Goal: Transaction & Acquisition: Purchase product/service

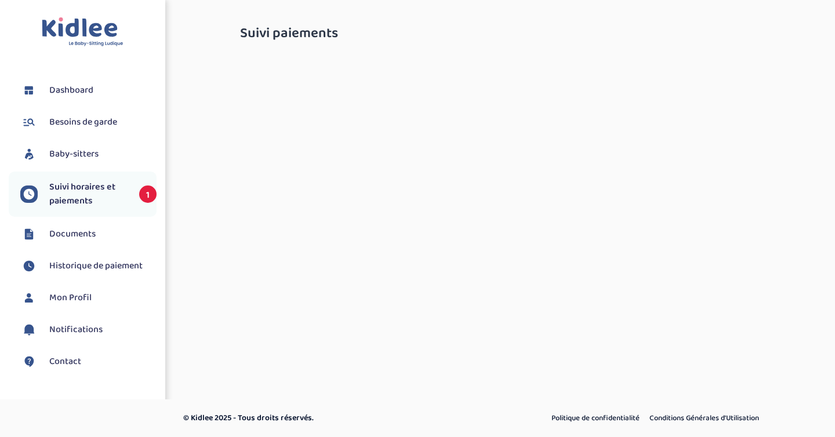
click at [91, 196] on span "Suivi horaires et paiements" at bounding box center [88, 194] width 78 height 28
select select "septembre 2025"
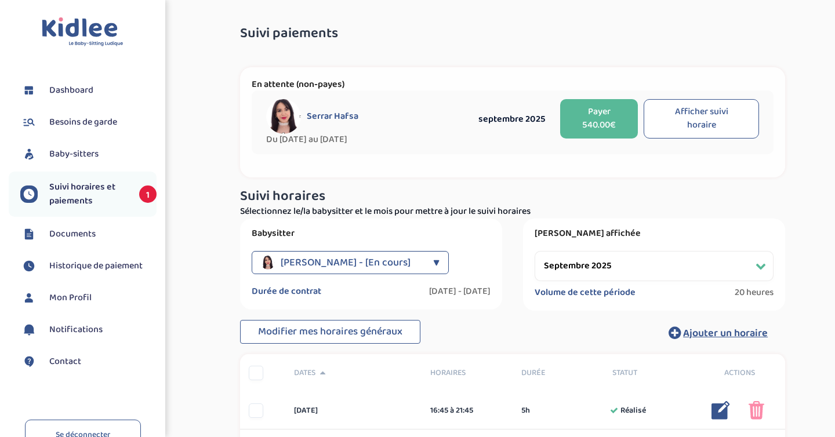
click at [580, 120] on button "Payer 540.00€" at bounding box center [599, 118] width 78 height 39
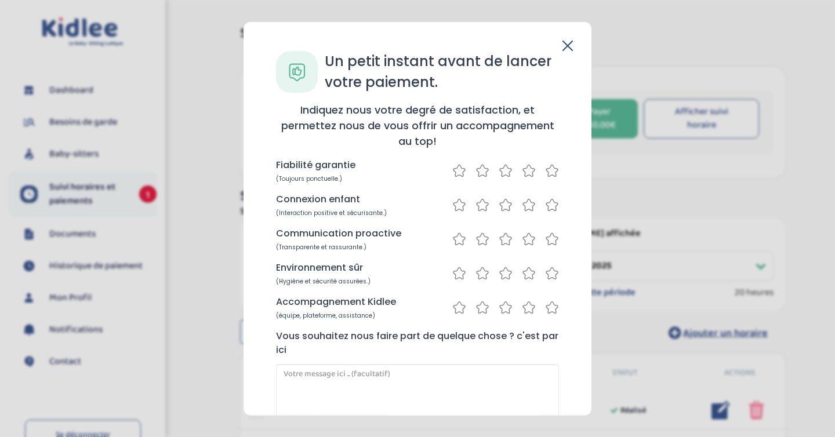
click at [550, 170] on icon at bounding box center [552, 171] width 14 height 15
click at [550, 214] on div "Connexion enfant (Interaction positive et sécurisante.)" at bounding box center [417, 205] width 283 height 25
click at [545, 209] on icon at bounding box center [552, 205] width 14 height 15
click at [539, 240] on div at bounding box center [506, 239] width 107 height 15
click at [552, 243] on icon at bounding box center [552, 239] width 14 height 15
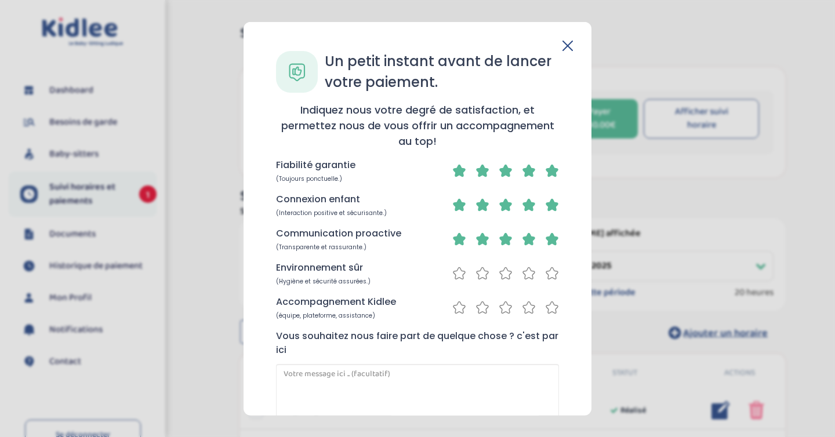
click at [553, 273] on icon at bounding box center [552, 273] width 14 height 15
click at [547, 316] on div "Accompagnement Kidlee (équipe, plateforme, assistance)" at bounding box center [417, 307] width 283 height 25
click at [549, 310] on icon at bounding box center [552, 308] width 14 height 15
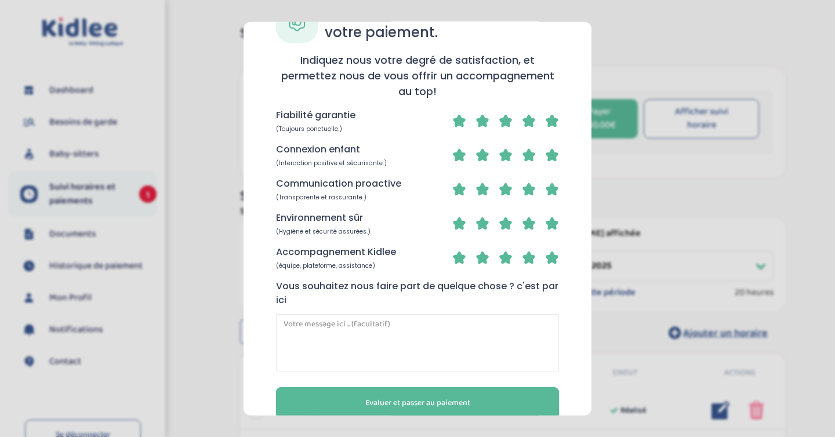
scroll to position [72, 0]
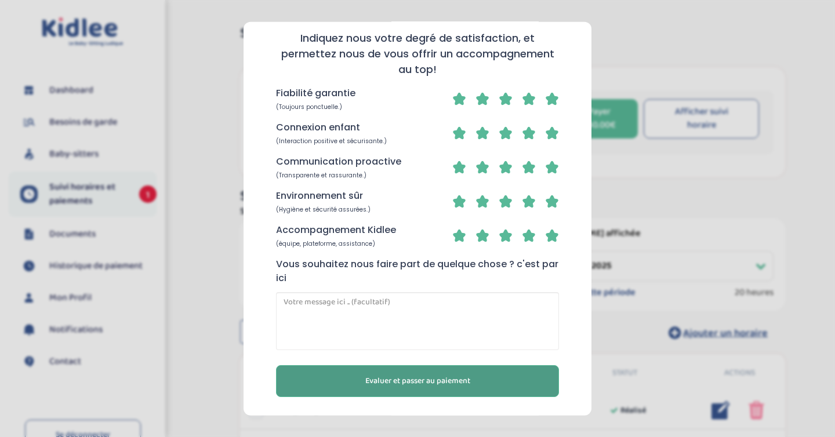
click at [477, 385] on button "Evaluer et passer au paiement" at bounding box center [417, 382] width 283 height 32
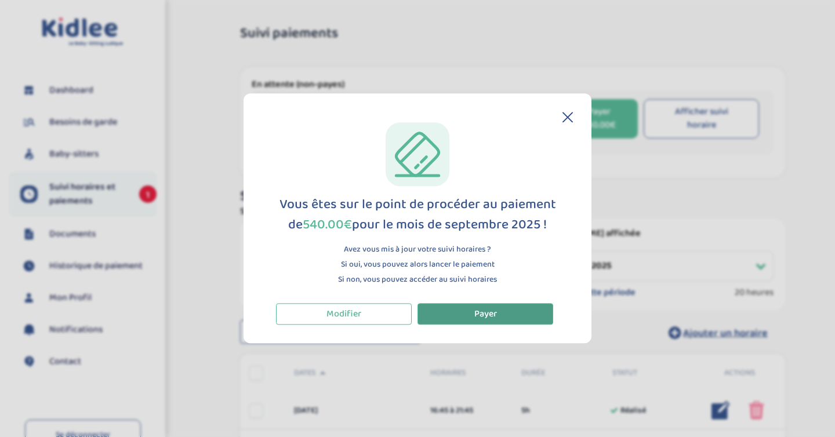
click at [488, 319] on span "Payer" at bounding box center [486, 314] width 23 height 15
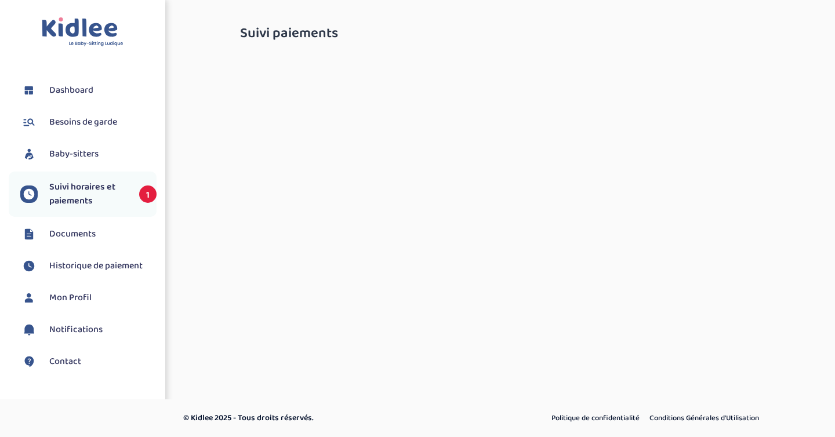
select select "septembre 2025"
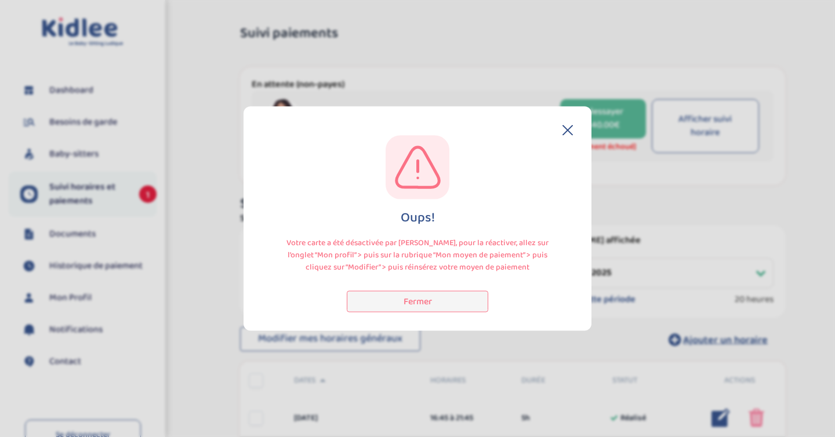
click at [462, 303] on button "Fermer" at bounding box center [418, 301] width 142 height 21
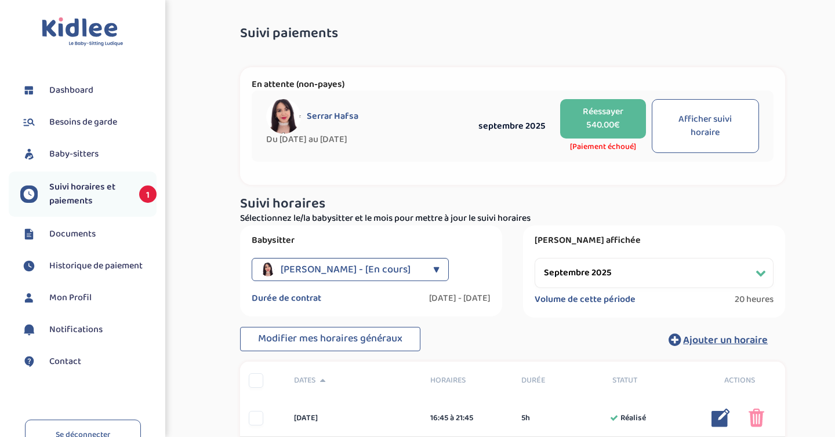
click at [84, 309] on li "Mon Profil" at bounding box center [83, 298] width 148 height 29
click at [85, 300] on span "Mon Profil" at bounding box center [70, 298] width 42 height 14
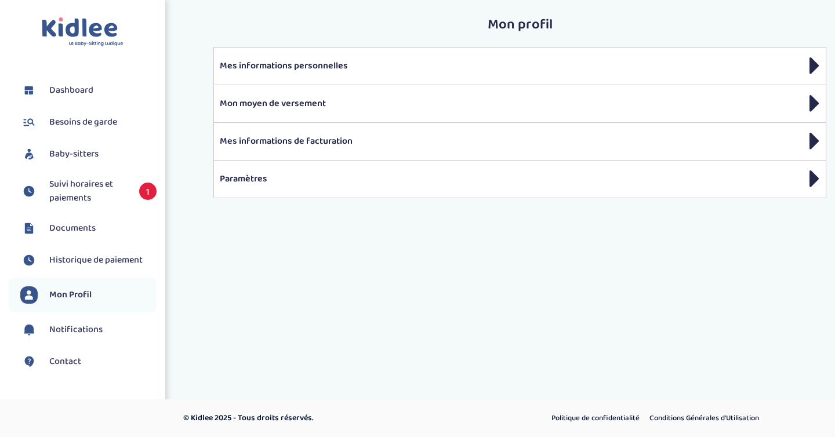
click at [117, 263] on span "Historique de paiement" at bounding box center [95, 261] width 93 height 14
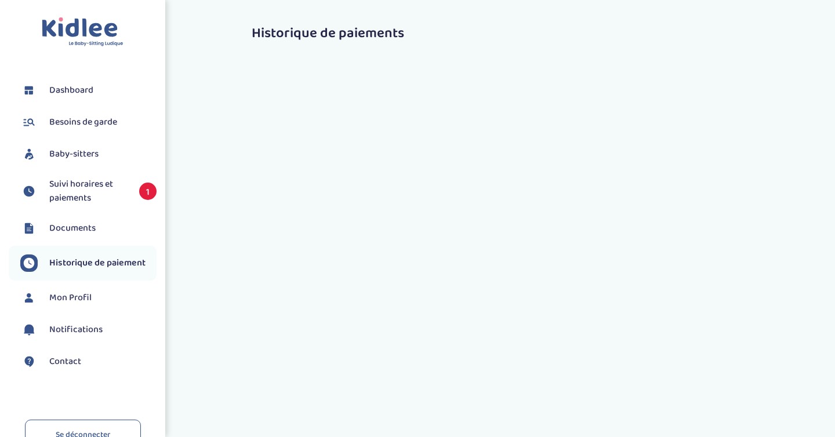
select select "2140"
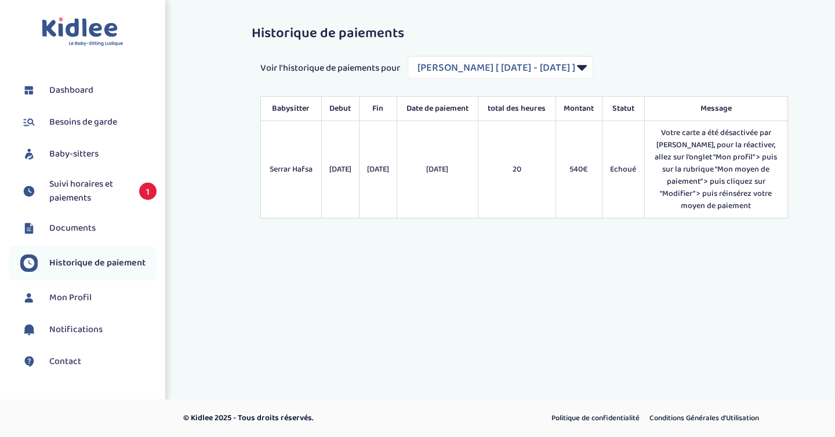
click at [81, 295] on span "Mon Profil" at bounding box center [70, 298] width 42 height 14
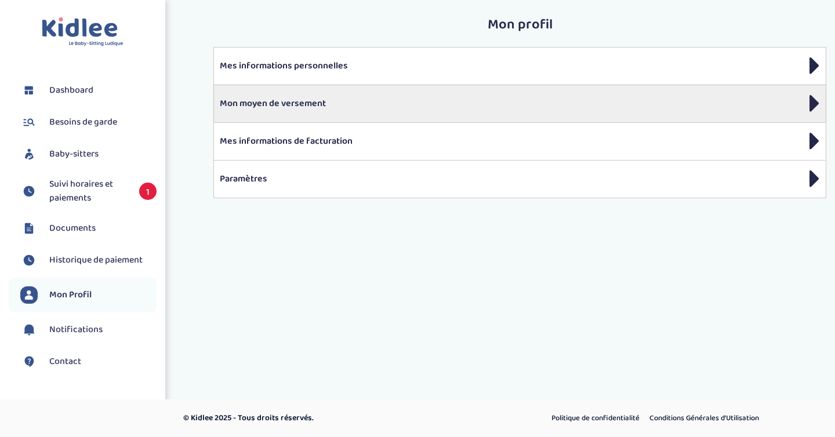
click at [276, 115] on div "Mon moyen de versement" at bounding box center [520, 104] width 613 height 38
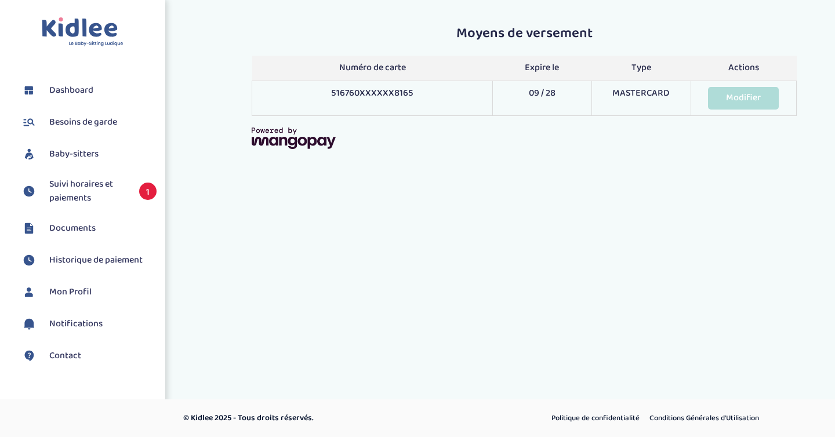
click at [730, 96] on link "Modifier" at bounding box center [743, 98] width 71 height 23
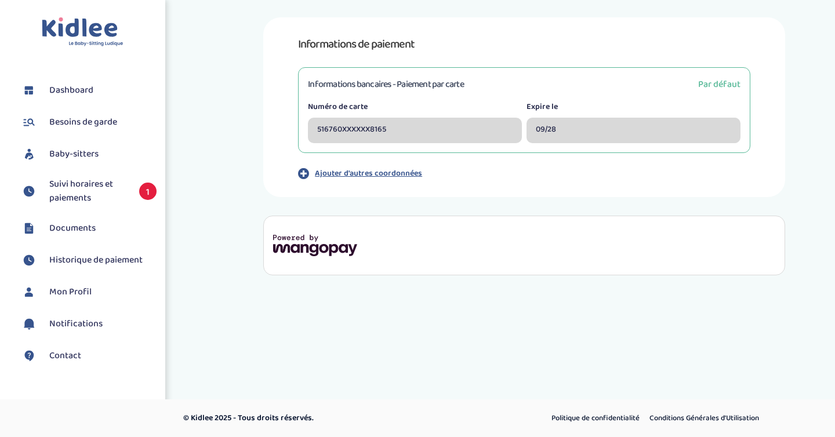
click at [386, 173] on p "Ajouter d'autres coordonnées" at bounding box center [368, 174] width 107 height 12
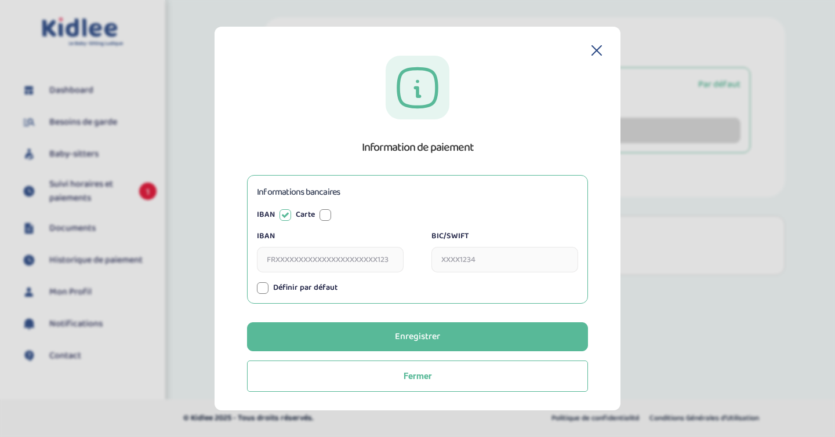
click at [321, 209] on div at bounding box center [326, 215] width 12 height 12
click at [317, 261] on input "Numéro de carte" at bounding box center [330, 260] width 147 height 26
type input "374985318712007"
type input "08/30"
type input "8047"
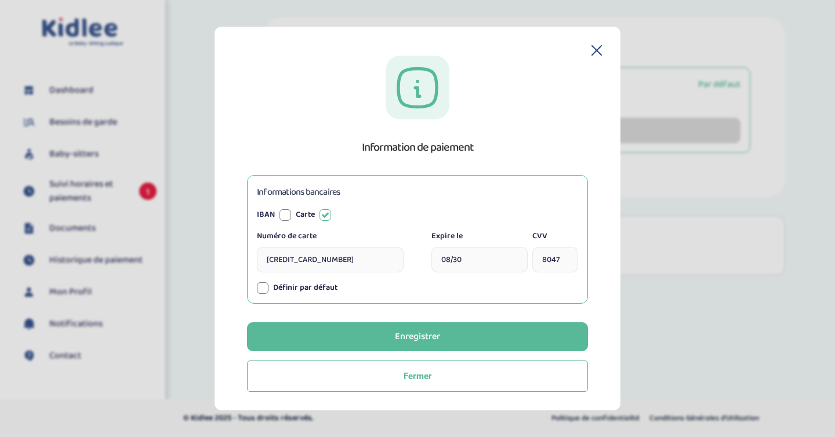
type input "3749 853187 12007"
type input "08 / 30"
click at [522, 77] on div "Information de paiement Informations bancaires IBAN Carte IBAN BIC/SWIFT Numéro…" at bounding box center [417, 224] width 369 height 337
click at [317, 291] on label "Définir par défaut" at bounding box center [305, 288] width 64 height 12
click at [308, 290] on label "Définir par défaut" at bounding box center [305, 288] width 64 height 12
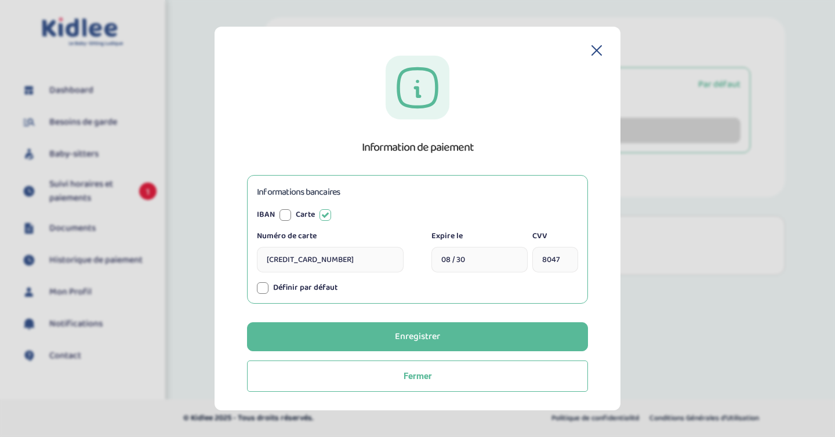
click at [259, 290] on div at bounding box center [263, 289] width 12 height 12
type input "374985318712007"
type input "08/30"
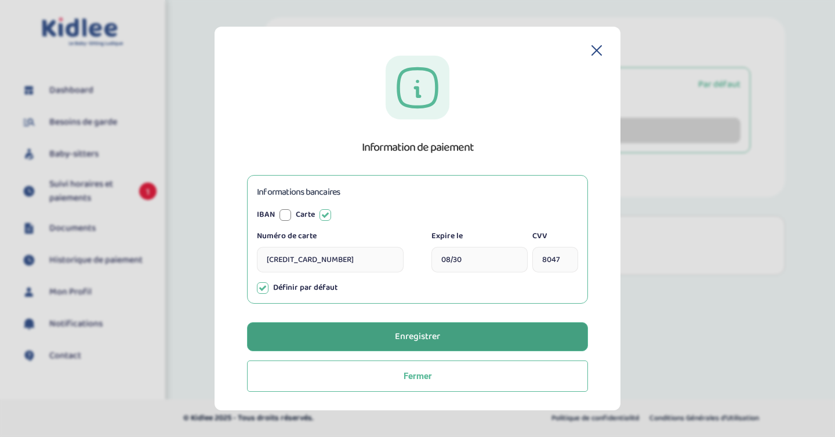
click at [343, 341] on button "Enregistrer" at bounding box center [417, 337] width 341 height 29
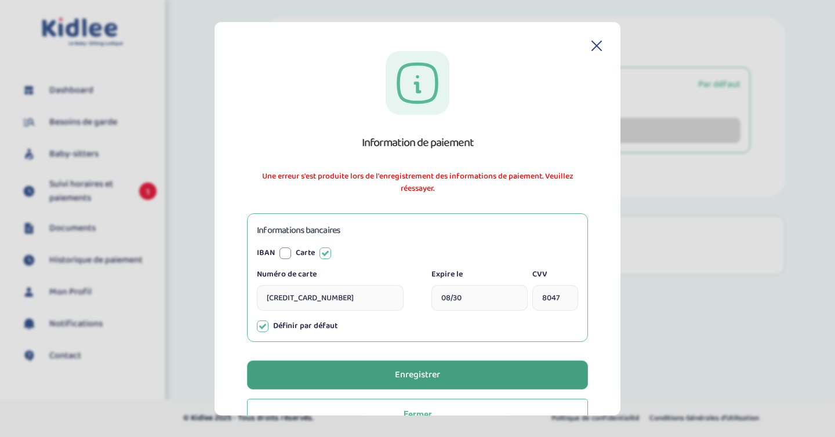
scroll to position [33, 0]
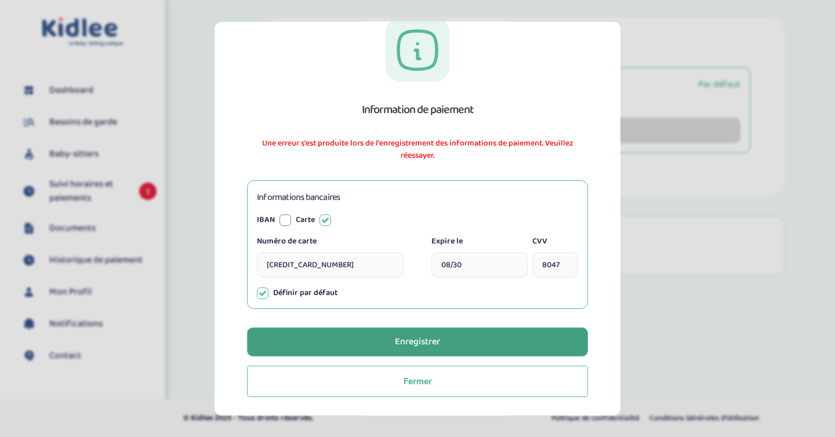
click at [377, 348] on button "Enregistrer" at bounding box center [417, 342] width 341 height 29
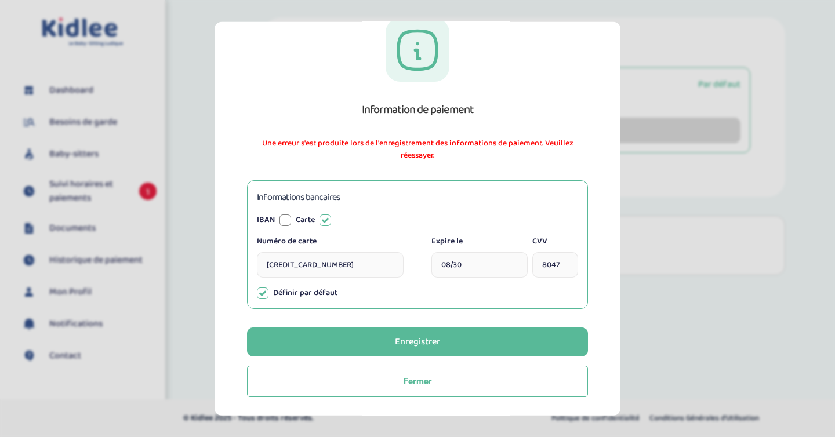
click at [385, 274] on input "374985318712007" at bounding box center [330, 265] width 147 height 26
type input "5167602701568165"
type input "09/28"
type input "5167 6027 0156 8165"
type input "09 / 28"
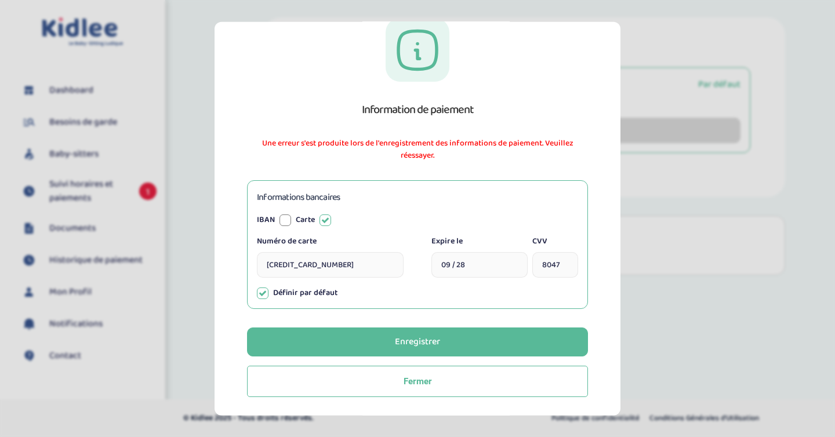
click at [545, 269] on input "8047" at bounding box center [556, 265] width 46 height 26
type input "5167602701568165"
type input "09/28"
type input "676"
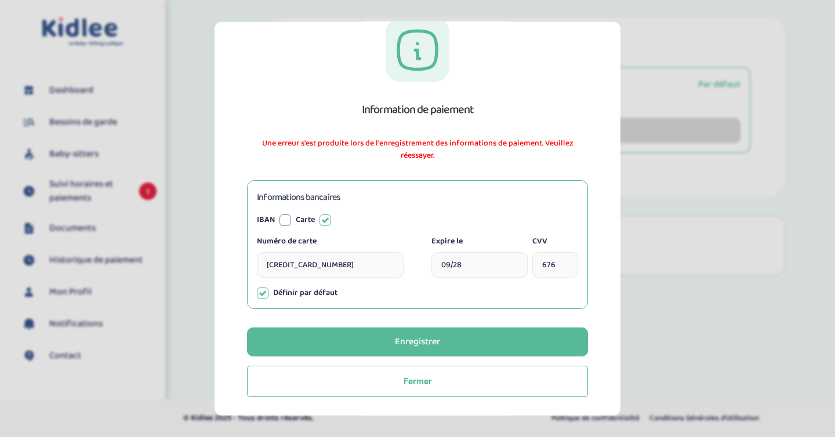
click at [454, 325] on div "Information de paiement Une erreur s'est produite lors de l'enregistrement des …" at bounding box center [417, 207] width 369 height 379
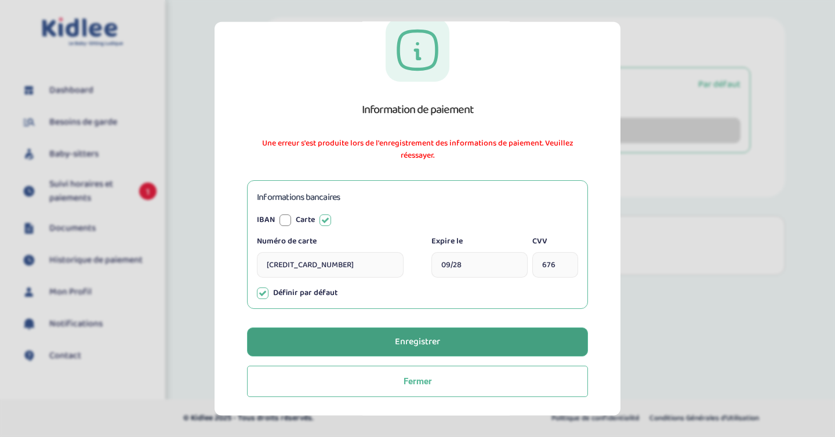
click at [448, 338] on button "Enregistrer" at bounding box center [417, 342] width 341 height 29
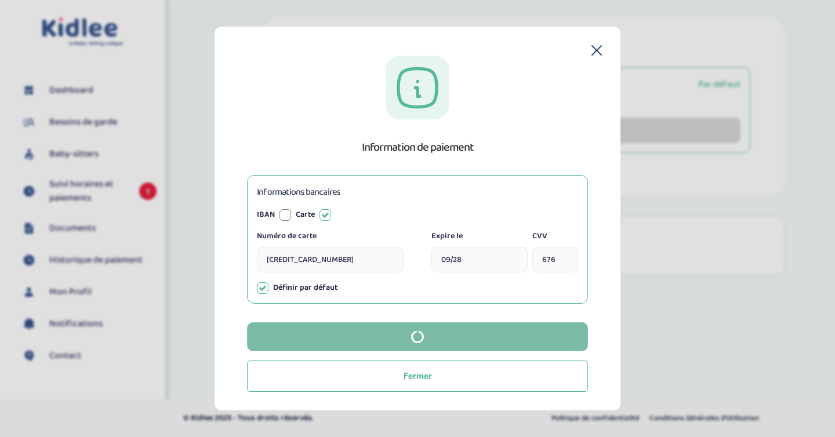
scroll to position [0, 0]
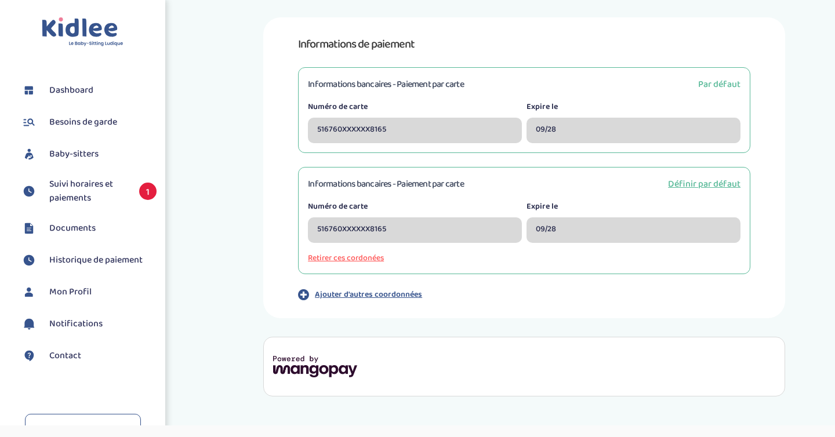
click at [84, 81] on li "Dashboard" at bounding box center [83, 90] width 148 height 29
click at [78, 92] on span "Dashboard" at bounding box center [71, 91] width 44 height 14
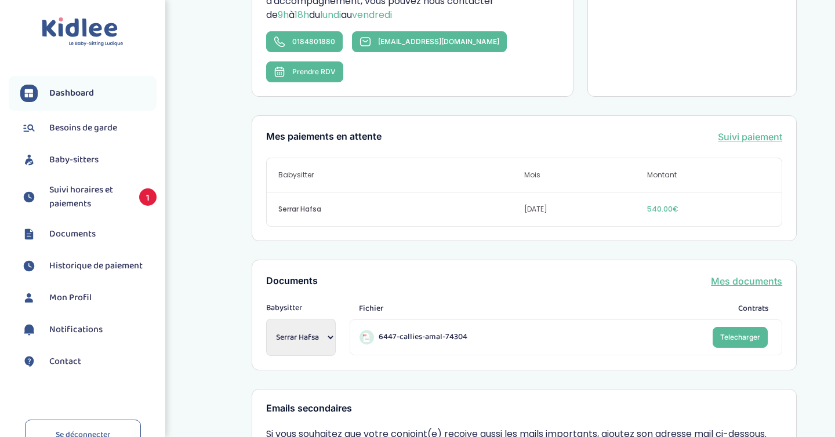
scroll to position [339, 0]
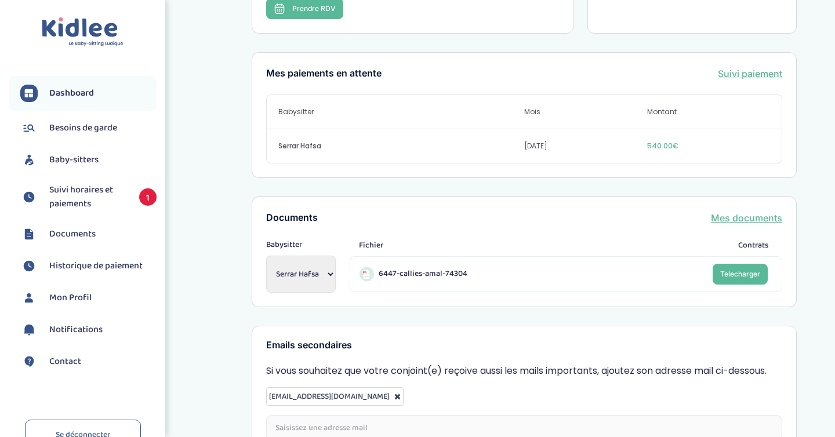
click at [92, 197] on span "Suivi horaires et paiements" at bounding box center [88, 197] width 78 height 28
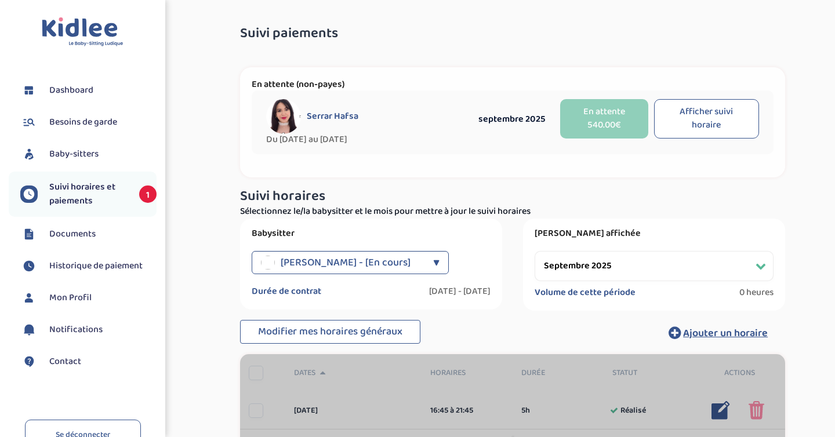
select select "septembre 2025"
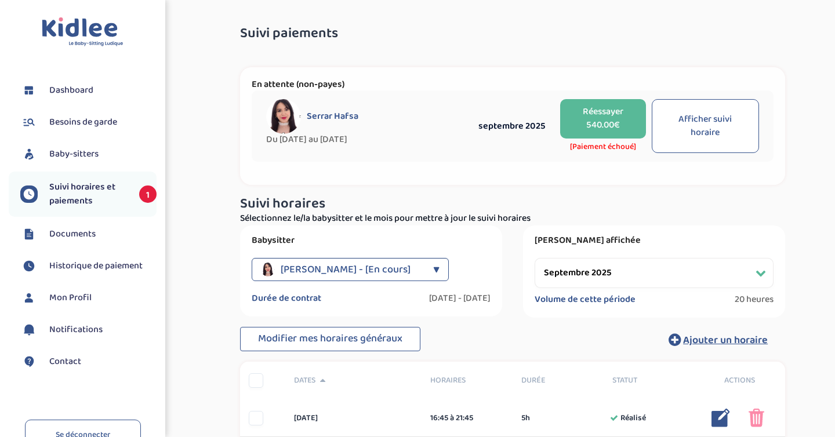
click at [601, 127] on button "Réessayer 540.00€" at bounding box center [602, 118] width 85 height 39
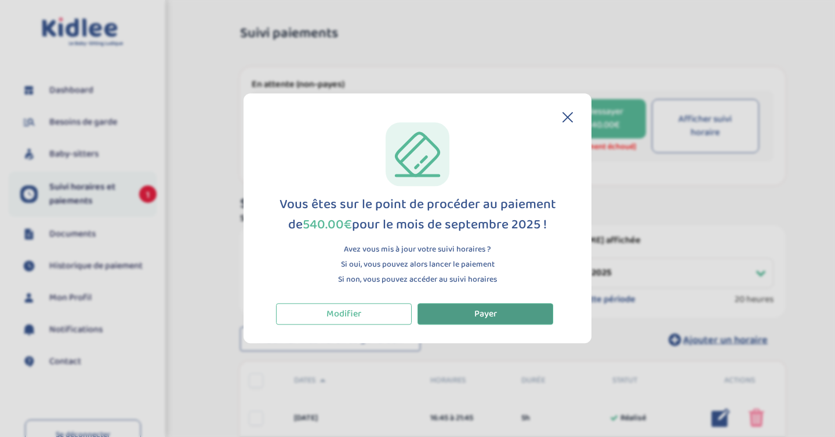
click at [481, 322] on button "Payer" at bounding box center [486, 313] width 136 height 21
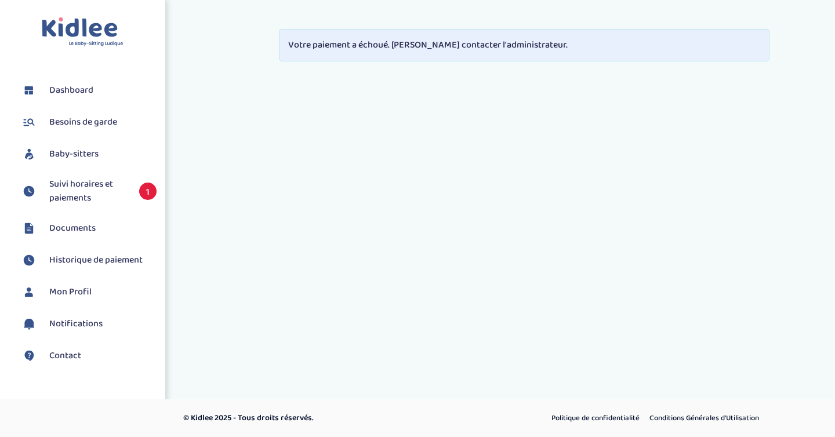
click at [85, 93] on span "Dashboard" at bounding box center [71, 91] width 44 height 14
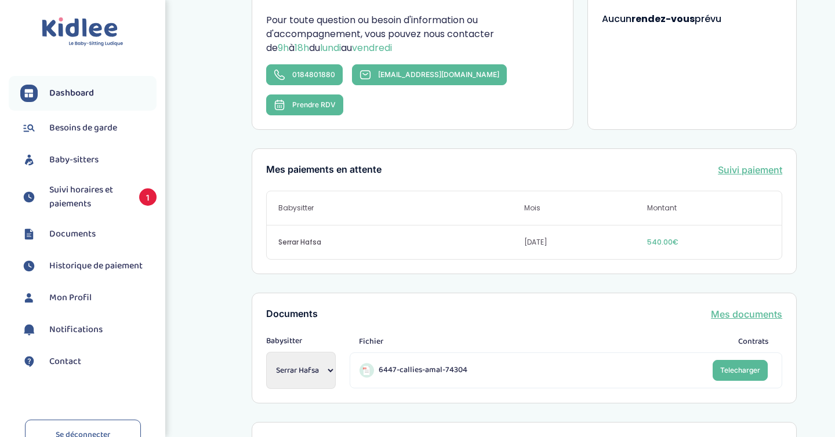
scroll to position [368, 0]
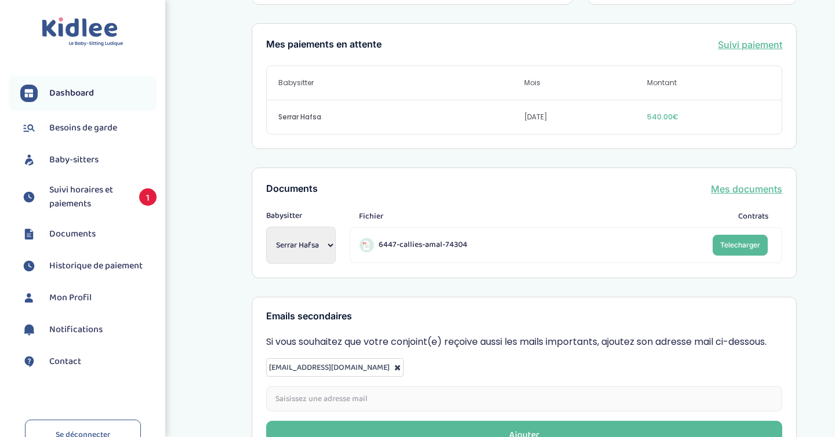
click at [103, 180] on li "Suivi horaires et paiements 1" at bounding box center [83, 197] width 148 height 39
click at [103, 194] on span "Suivi horaires et paiements" at bounding box center [88, 197] width 78 height 28
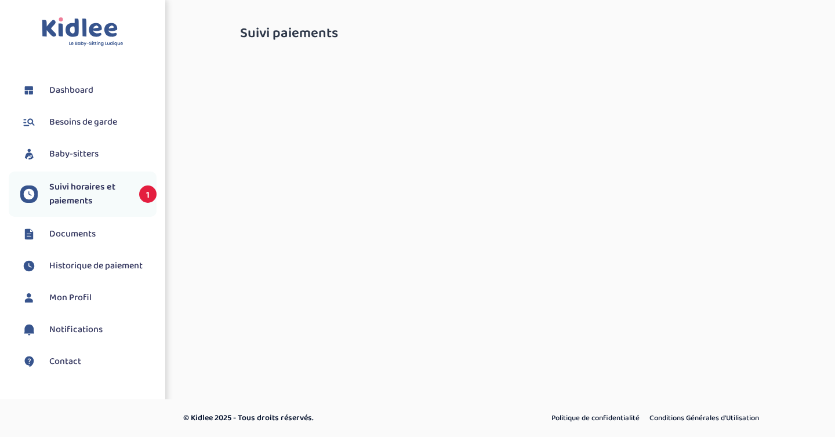
select select "septembre 2025"
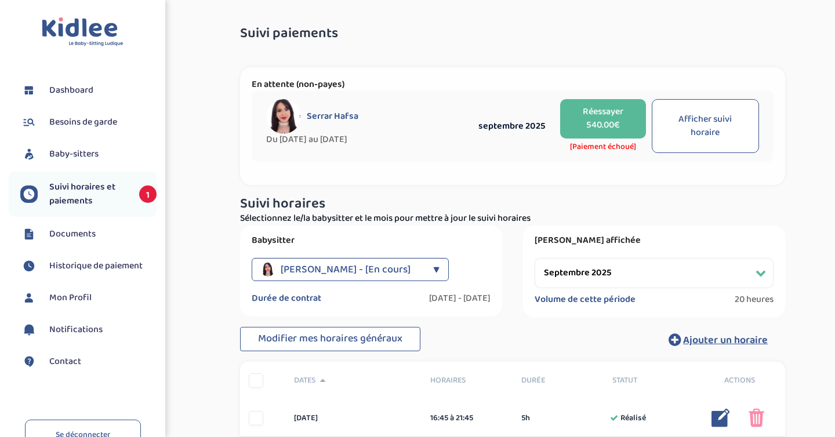
click at [595, 126] on button "Réessayer 540.00€" at bounding box center [602, 118] width 85 height 39
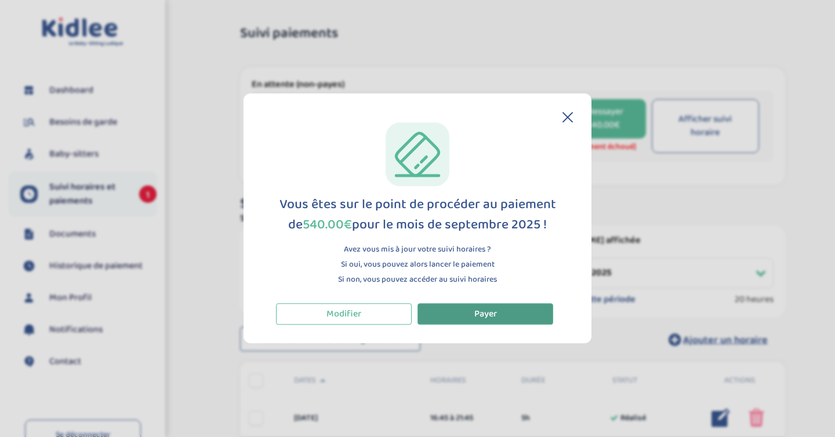
click at [536, 323] on button "Payer" at bounding box center [486, 313] width 136 height 21
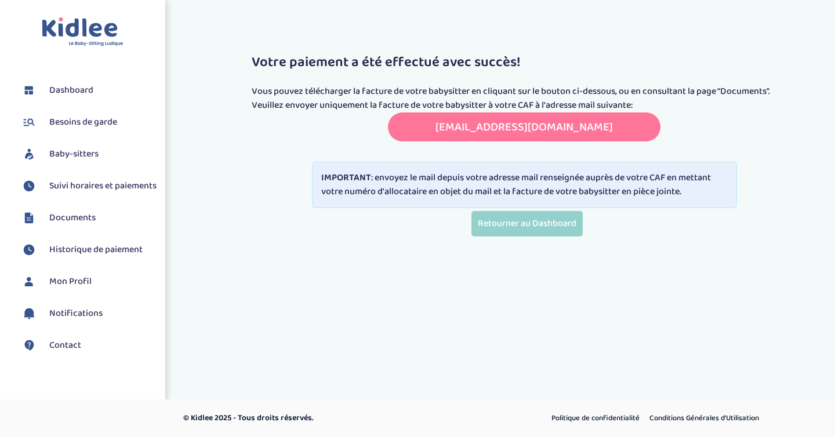
click at [492, 132] on link "transmettreundocument.caf75@info-caf.fr" at bounding box center [525, 127] width 178 height 19
click at [475, 186] on div "IMPORTANT : envoyez le mail depuis votre adresse mail renseignée auprès de votr…" at bounding box center [524, 185] width 425 height 46
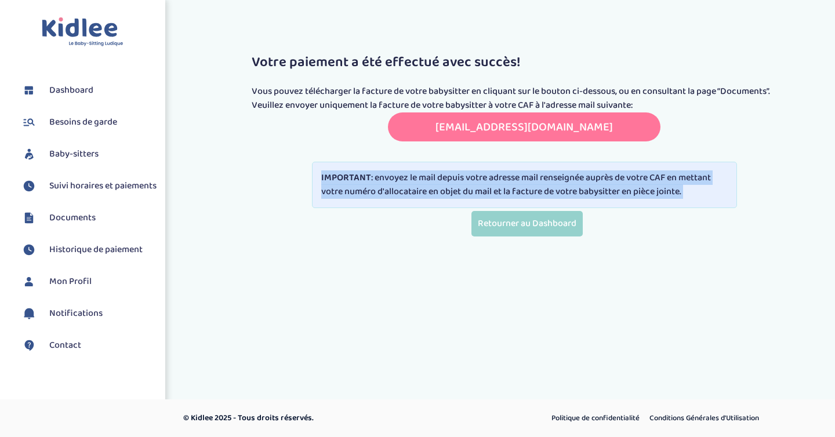
click at [475, 186] on div "IMPORTANT : envoyez le mail depuis votre adresse mail renseignée auprès de votr…" at bounding box center [524, 185] width 425 height 46
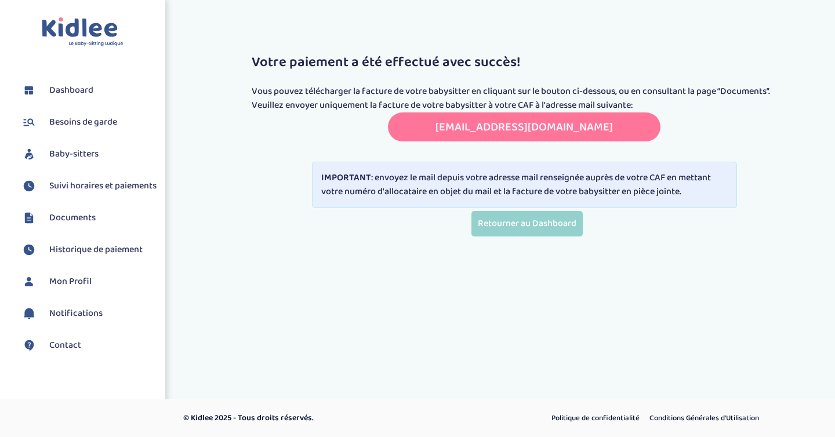
click at [475, 186] on div "IMPORTANT : envoyez le mail depuis votre adresse mail renseignée auprès de votr…" at bounding box center [524, 185] width 425 height 46
click at [119, 257] on span "Historique de paiement" at bounding box center [95, 250] width 93 height 14
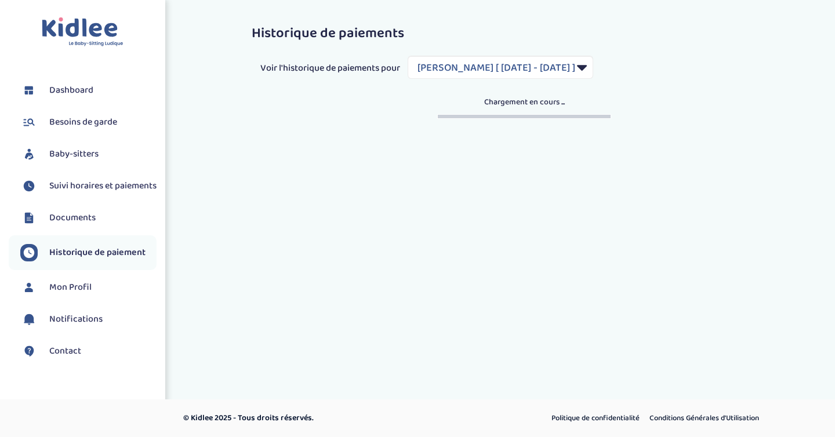
select select "2140"
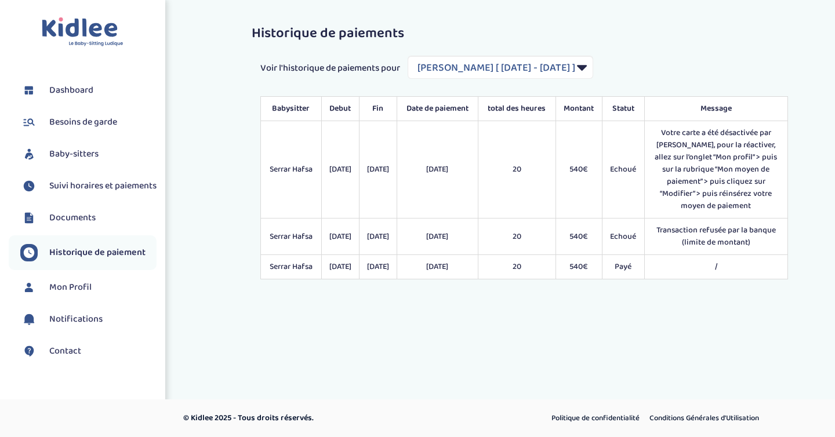
click at [348, 261] on td "[DATE]" at bounding box center [340, 267] width 38 height 24
click at [94, 296] on link "Mon Profil" at bounding box center [88, 287] width 136 height 17
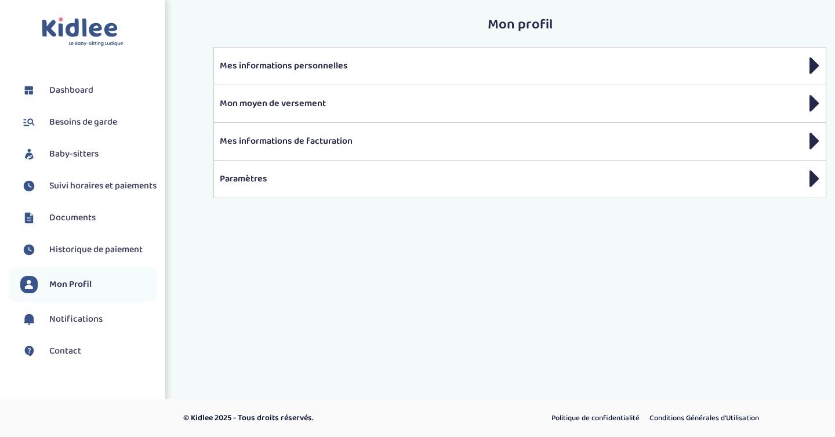
click at [89, 193] on span "Suivi horaires et paiements" at bounding box center [102, 186] width 107 height 14
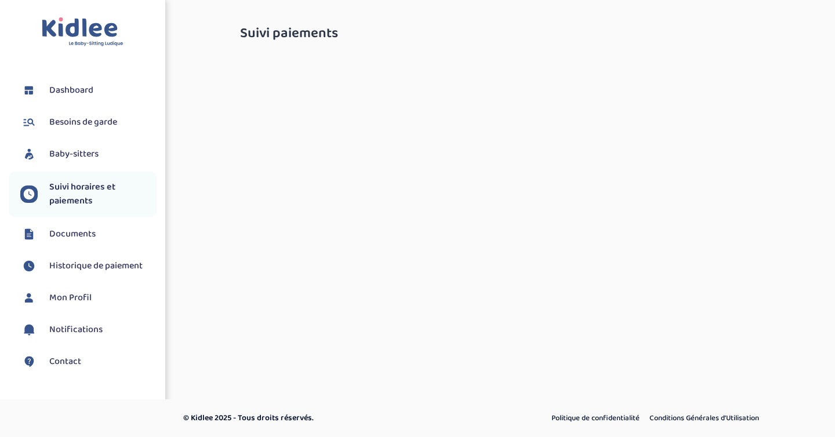
select select "septembre 2025"
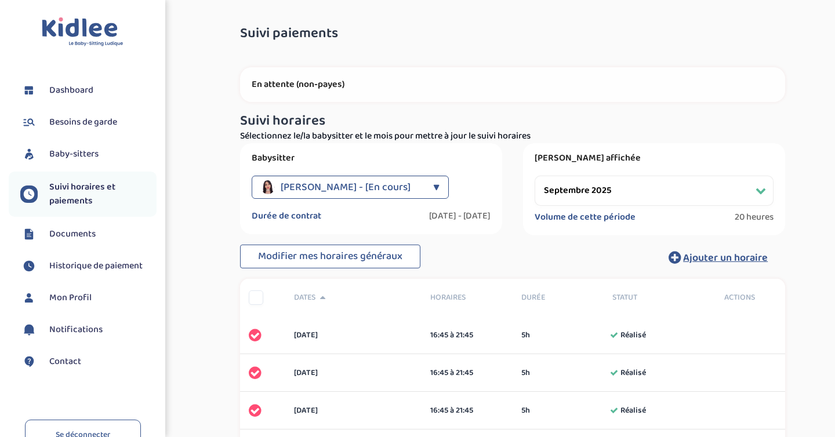
click at [91, 153] on span "Baby-sitters" at bounding box center [73, 154] width 49 height 14
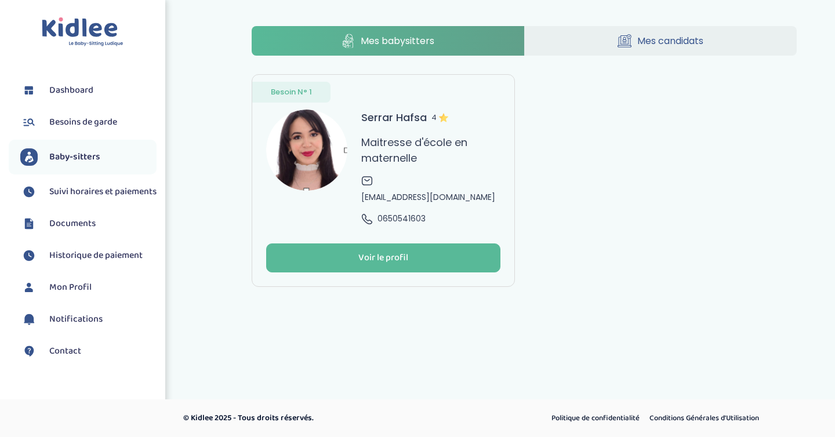
click at [79, 109] on li "Besoins de garde" at bounding box center [83, 122] width 148 height 29
click at [75, 125] on span "Besoins de garde" at bounding box center [83, 122] width 68 height 14
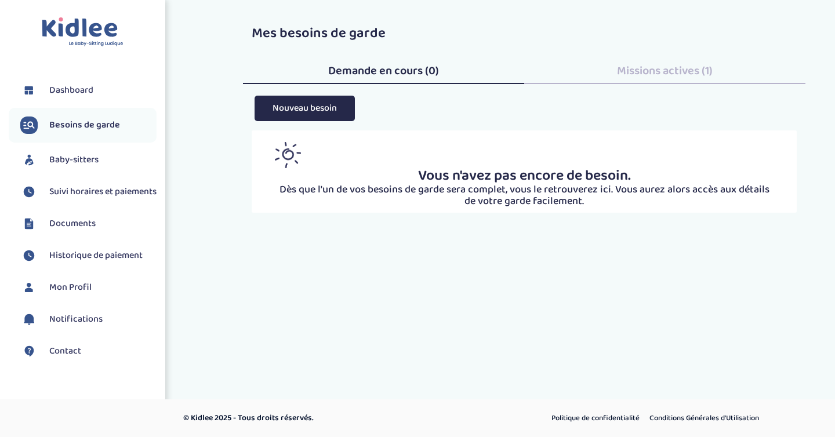
click at [67, 84] on span "Dashboard" at bounding box center [71, 91] width 44 height 14
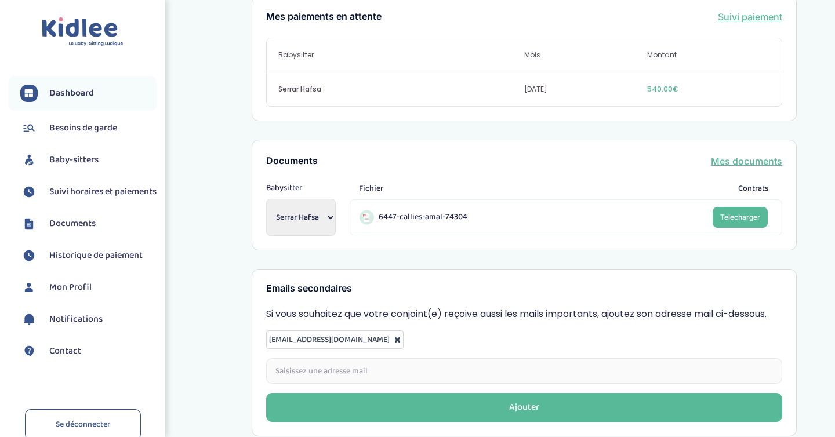
scroll to position [440, 0]
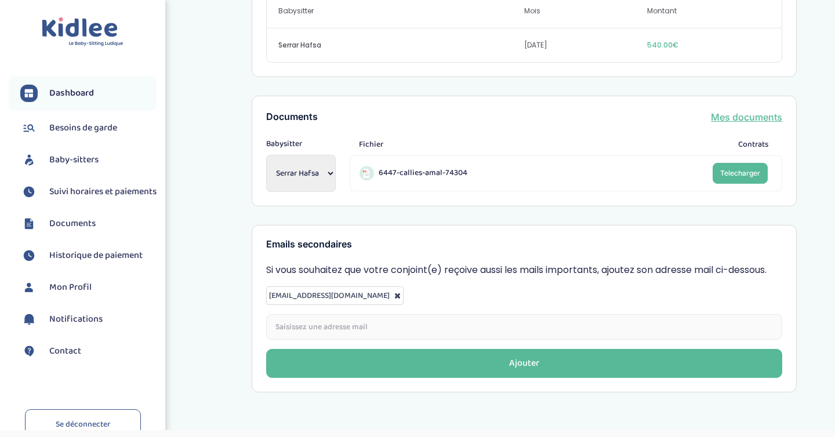
click at [85, 295] on span "Mon Profil" at bounding box center [70, 288] width 42 height 14
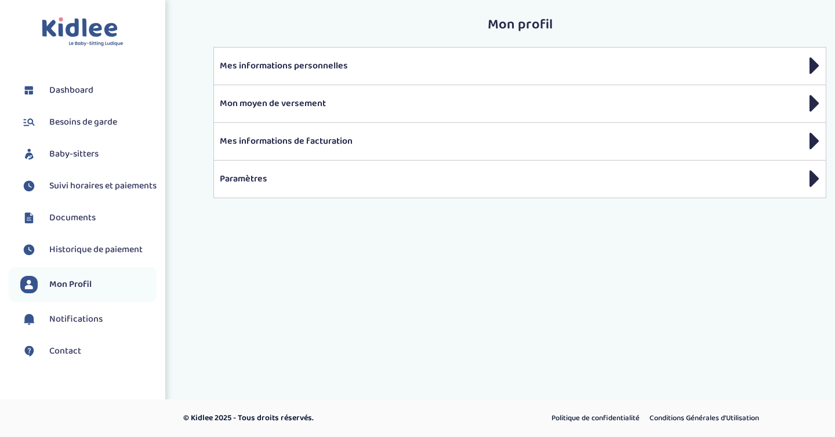
click at [113, 256] on span "Historique de paiement" at bounding box center [95, 250] width 93 height 14
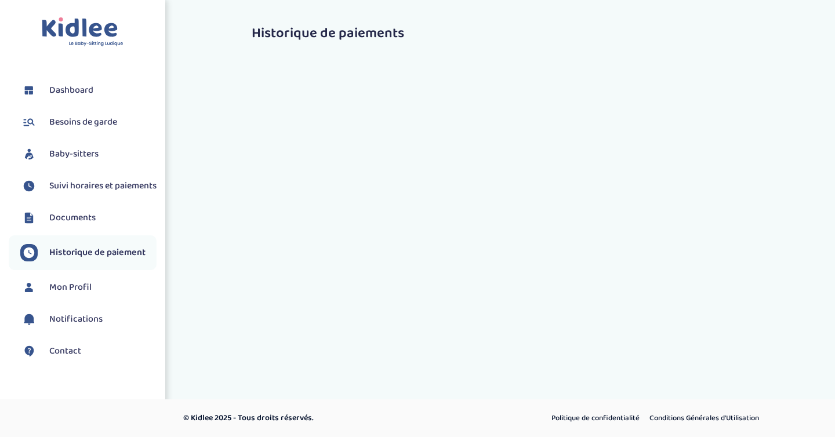
select select "2140"
